Goal: Transaction & Acquisition: Book appointment/travel/reservation

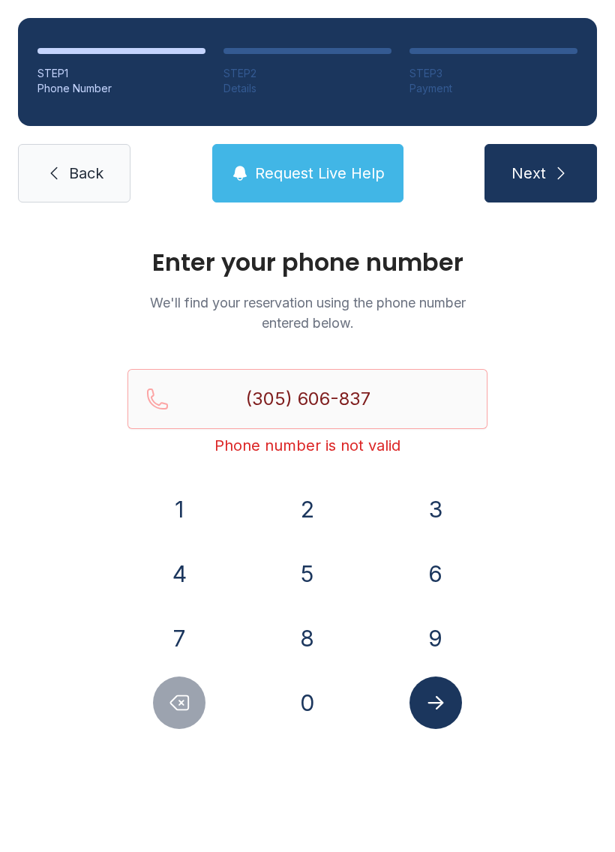
click at [165, 694] on button "Delete number" at bounding box center [179, 702] width 52 height 52
click at [179, 701] on icon "Delete number" at bounding box center [180, 703] width 18 height 14
click at [190, 702] on icon "Delete number" at bounding box center [179, 702] width 22 height 22
click at [189, 701] on icon "Delete number" at bounding box center [180, 703] width 18 height 14
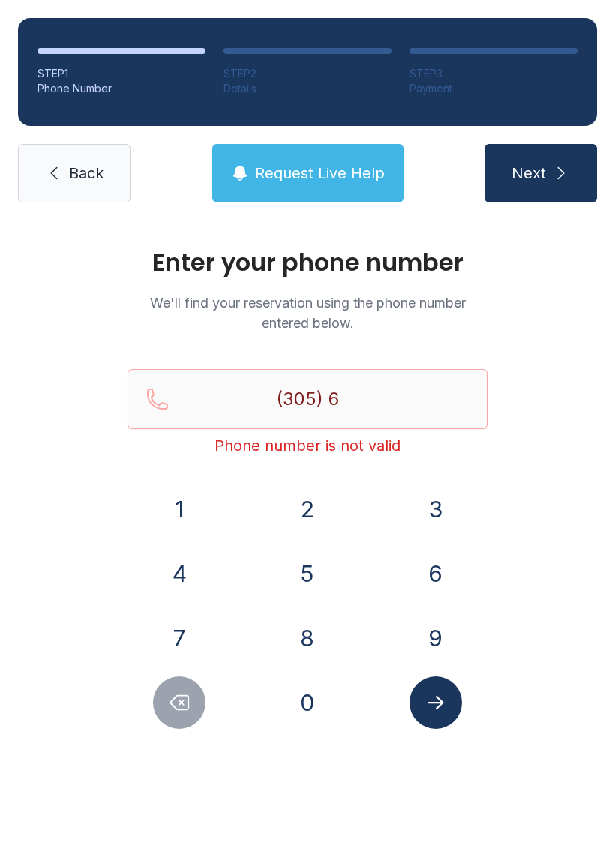
click at [162, 711] on button "Delete number" at bounding box center [179, 702] width 52 height 52
click at [161, 711] on button "Delete number" at bounding box center [179, 702] width 52 height 52
click at [167, 706] on button "Delete number" at bounding box center [179, 702] width 52 height 52
type input "(3"
click at [167, 706] on button "Delete number" at bounding box center [179, 702] width 52 height 52
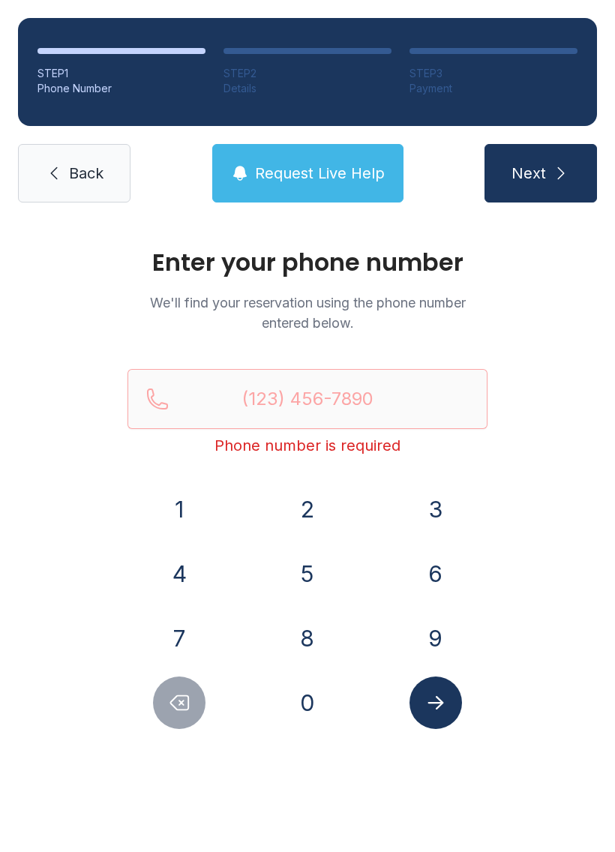
click at [176, 705] on icon "Delete number" at bounding box center [179, 702] width 22 height 22
click at [180, 718] on button "Delete number" at bounding box center [179, 702] width 52 height 52
click at [67, 163] on link "Back" at bounding box center [74, 173] width 112 height 58
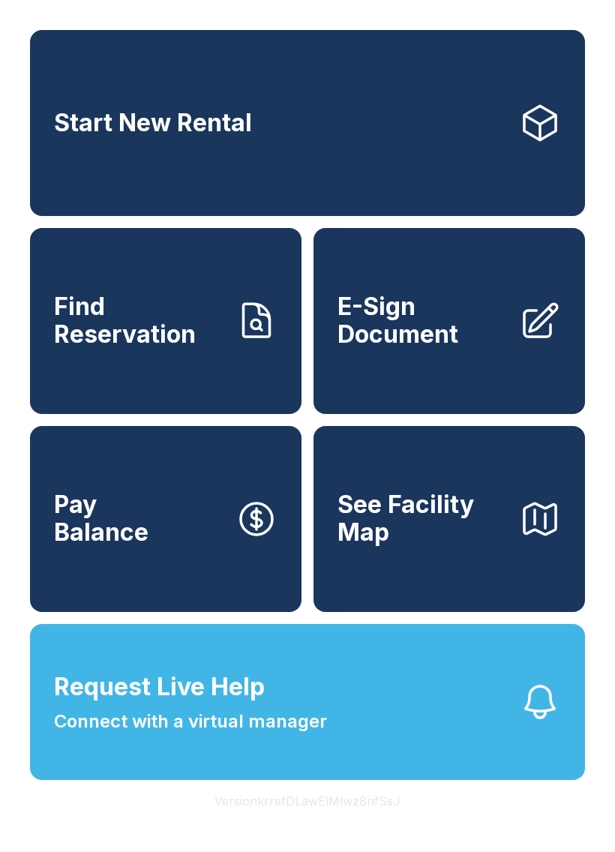
click at [175, 147] on link "Start New Rental" at bounding box center [307, 123] width 555 height 186
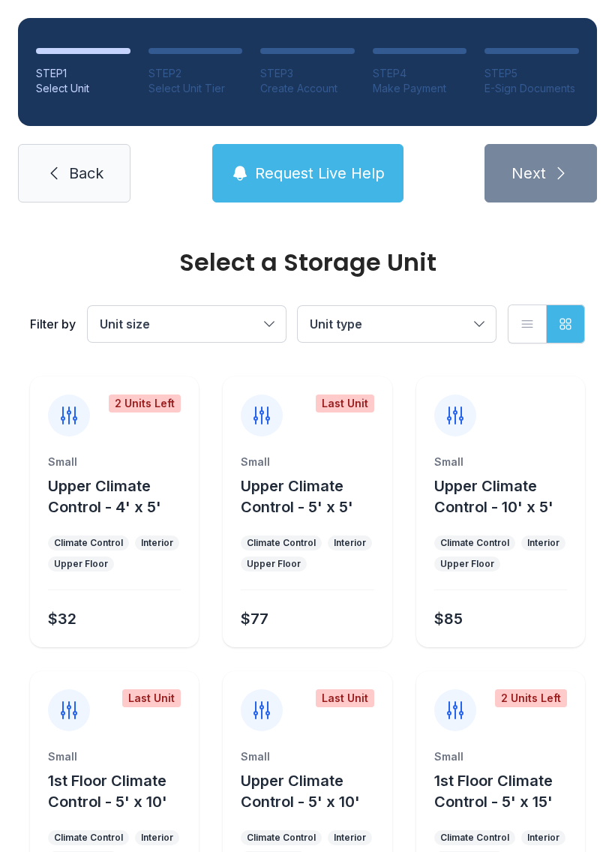
click at [299, 500] on span "Upper Climate Control - 5' x 5'" at bounding box center [297, 496] width 112 height 39
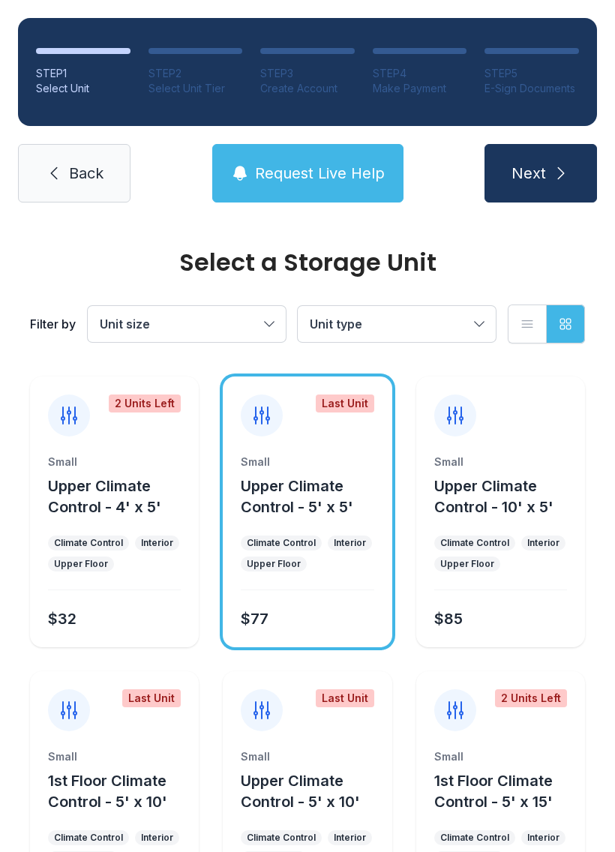
click at [531, 176] on span "Next" at bounding box center [528, 173] width 34 height 21
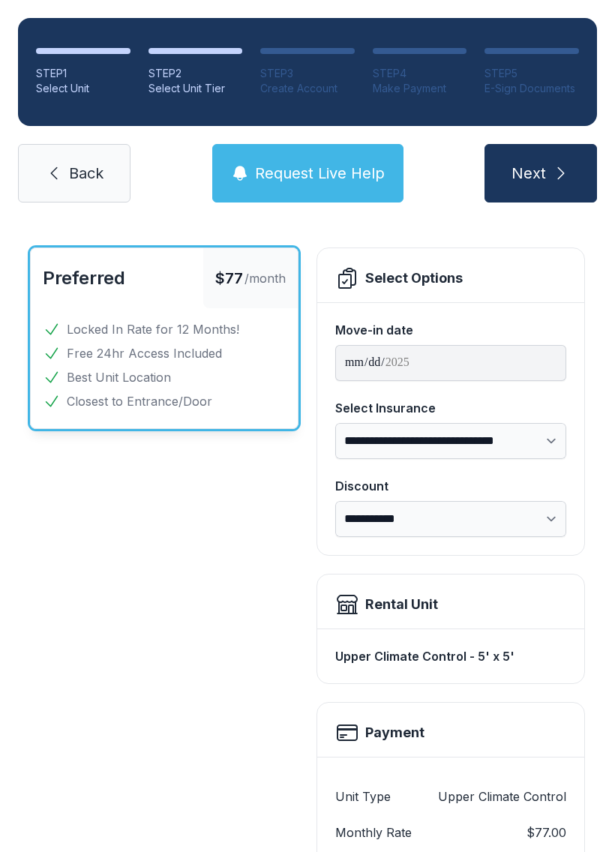
scroll to position [61, 0]
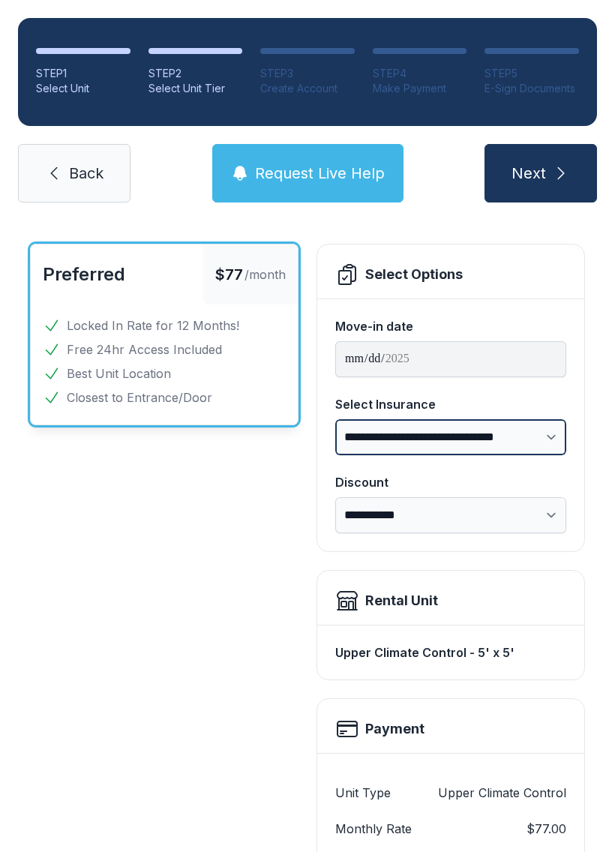
click at [554, 428] on select "**********" at bounding box center [450, 437] width 231 height 36
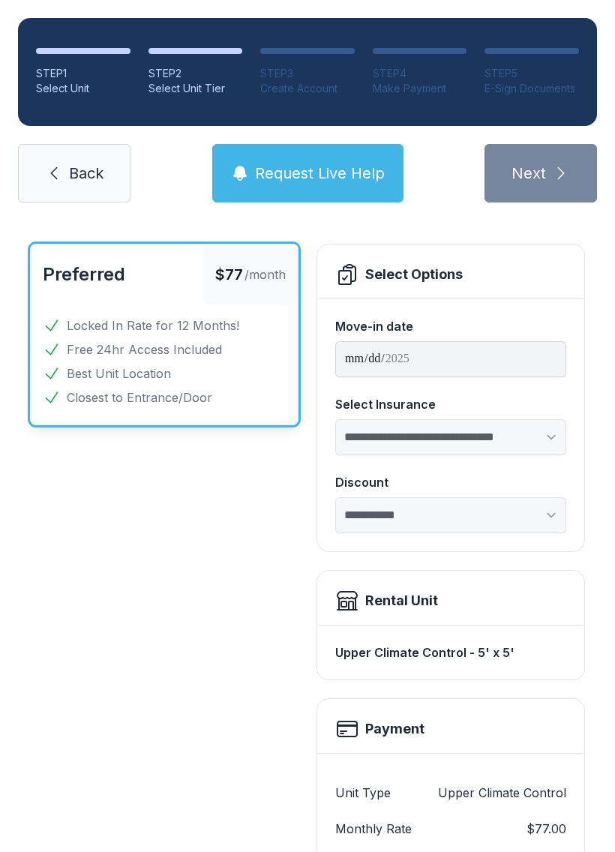
select select "****"
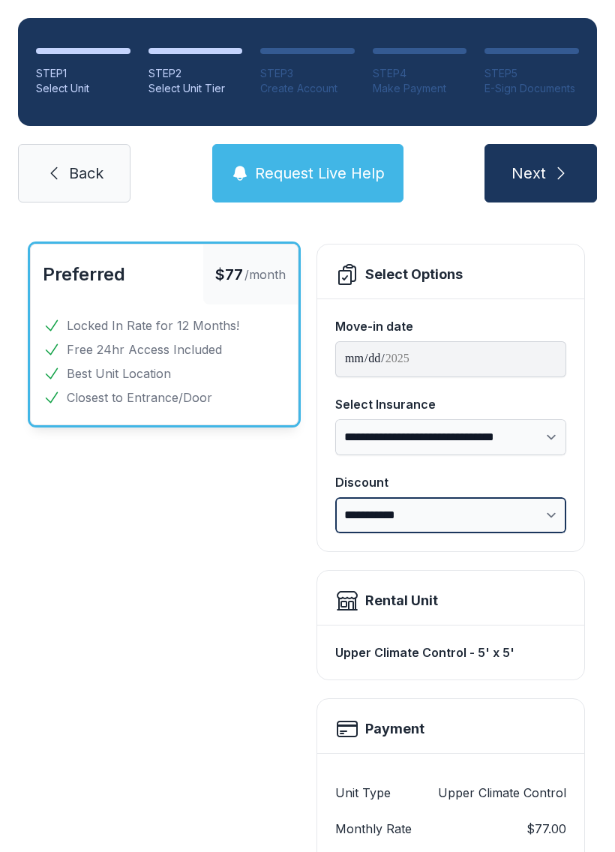
click at [550, 516] on select "**********" at bounding box center [450, 515] width 231 height 36
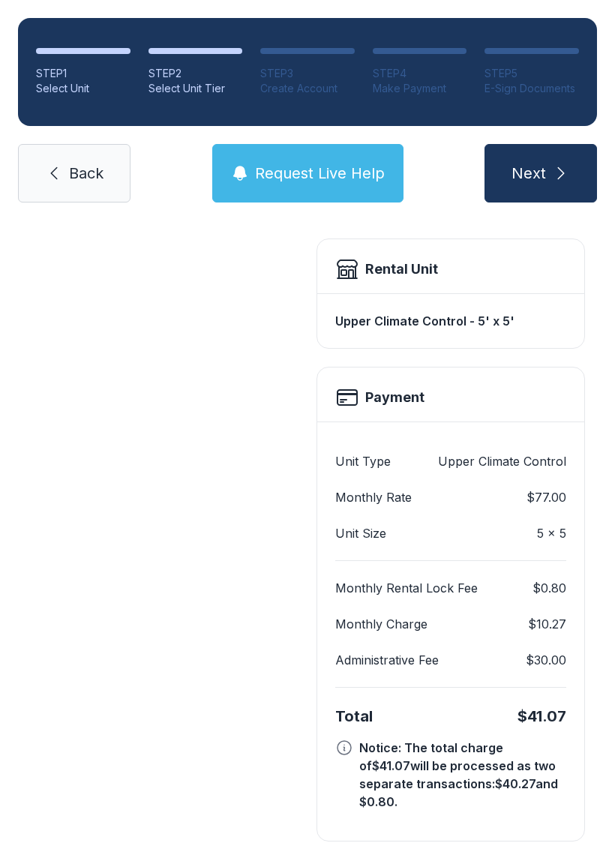
scroll to position [391, 0]
click at [83, 181] on span "Back" at bounding box center [86, 173] width 34 height 21
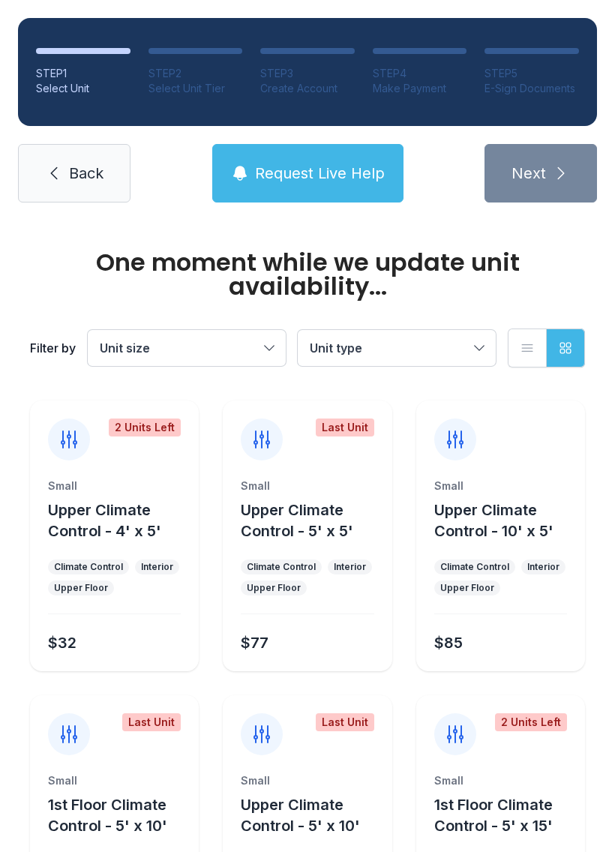
click at [73, 175] on span "Back" at bounding box center [86, 173] width 34 height 21
